Goal: Check status: Check status

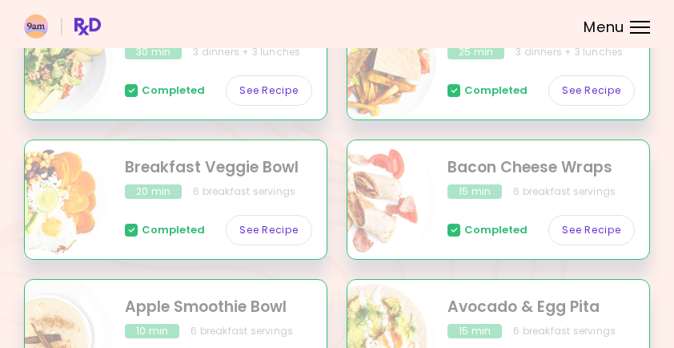
scroll to position [916, 0]
